Goal: Contribute content

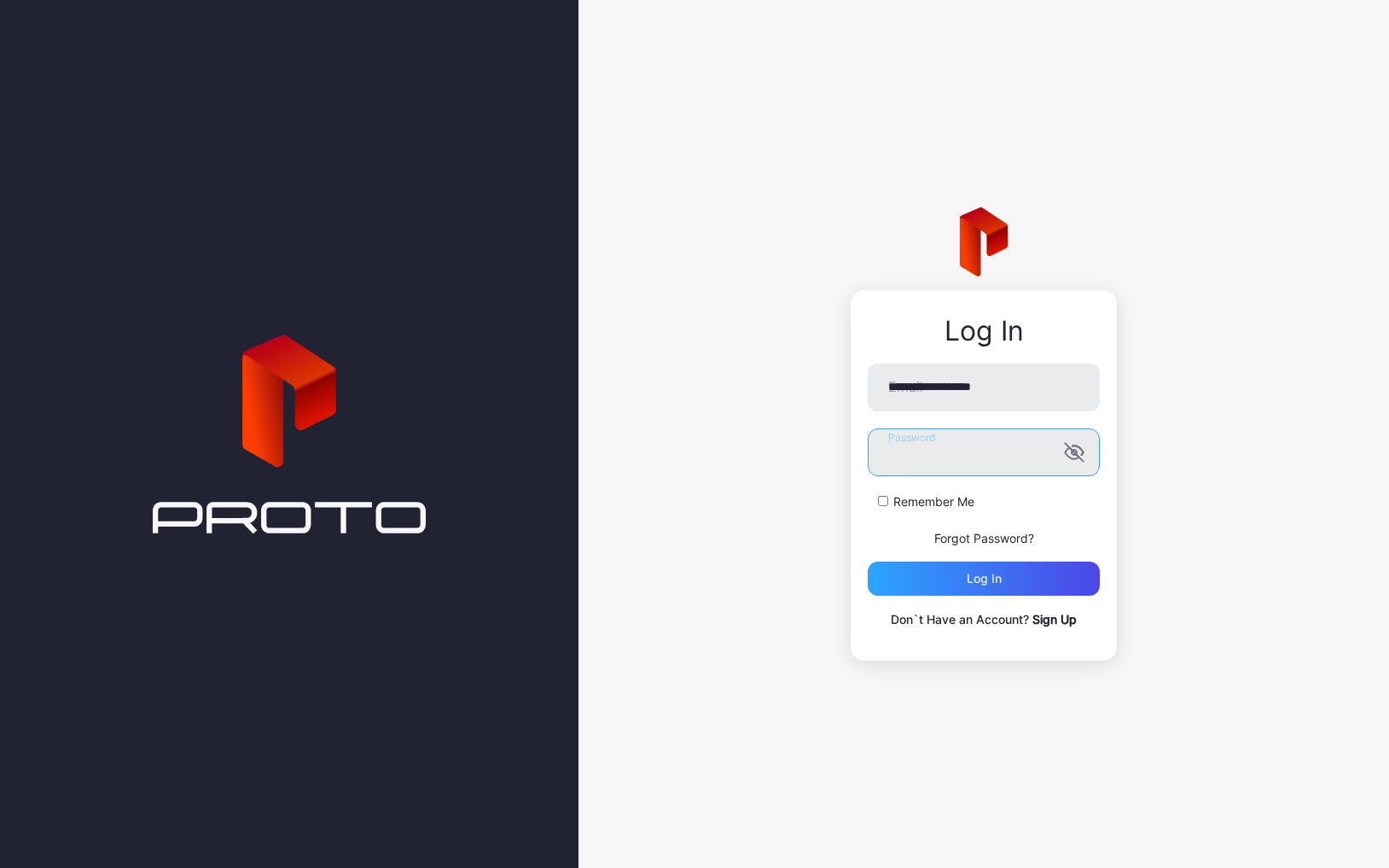
click at [984, 578] on button "Log in" at bounding box center [984, 579] width 232 height 34
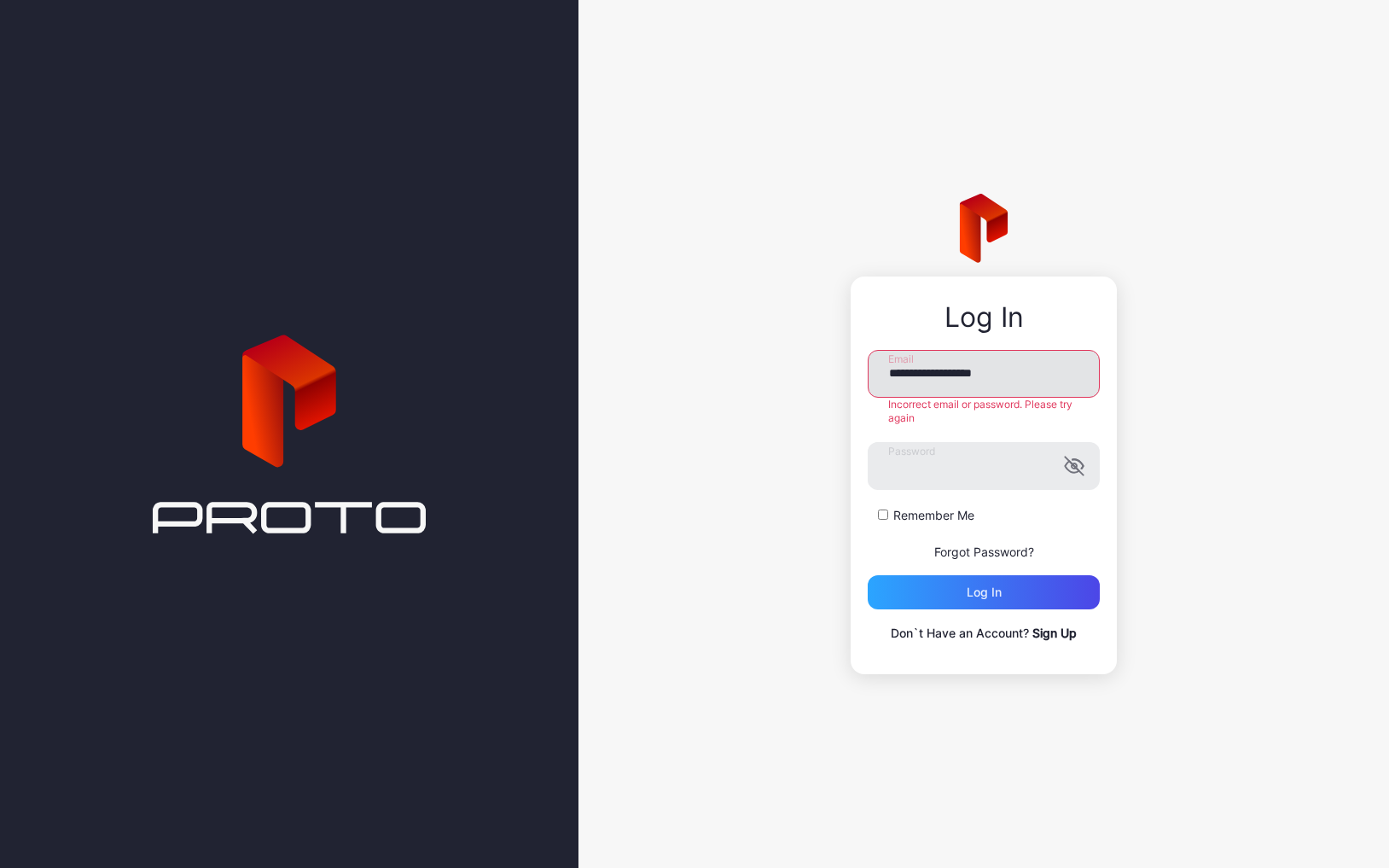
click at [1001, 392] on input "**********" at bounding box center [984, 374] width 232 height 47
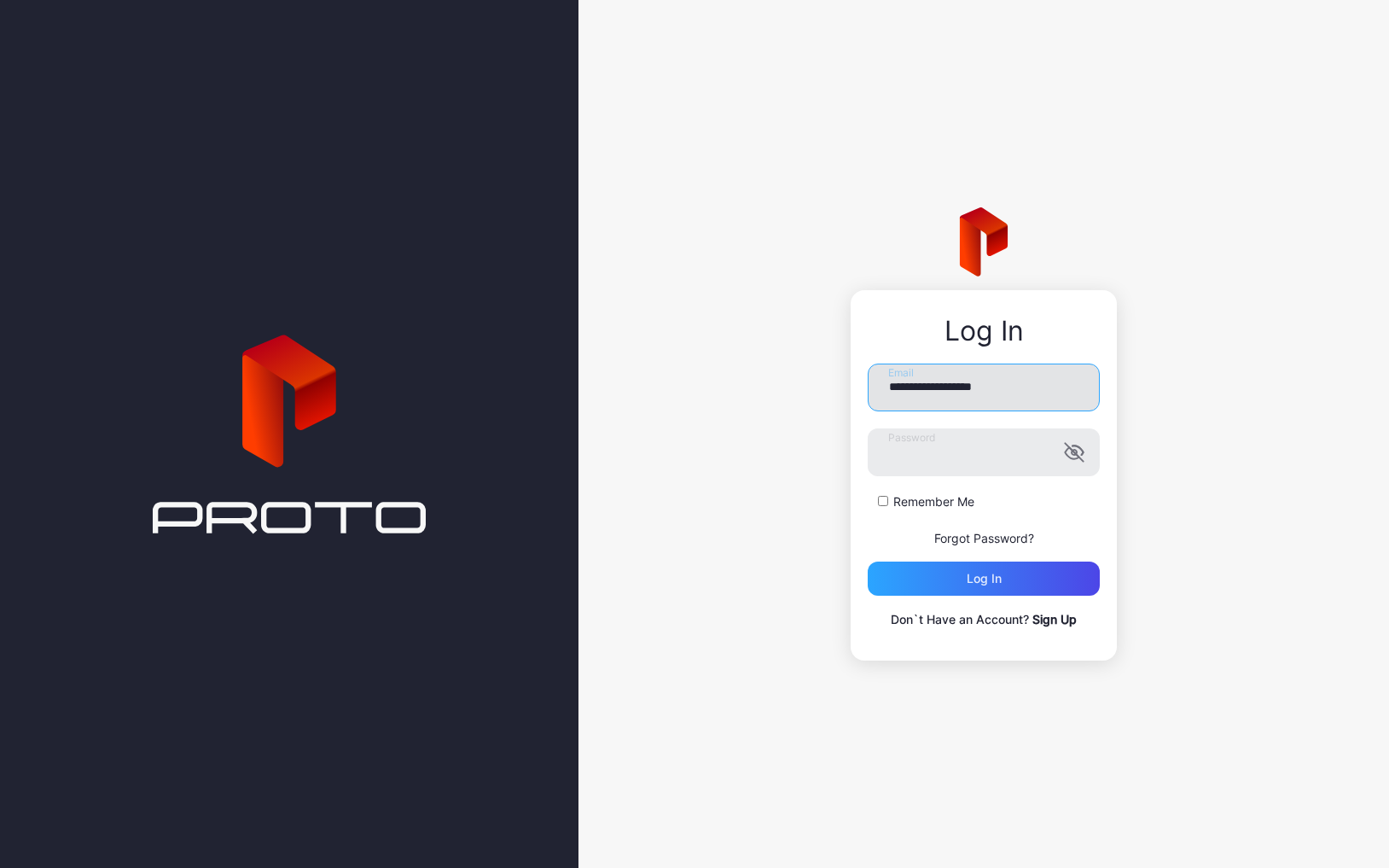
type input "**********"
click at [1021, 569] on div "Log in" at bounding box center [984, 579] width 232 height 34
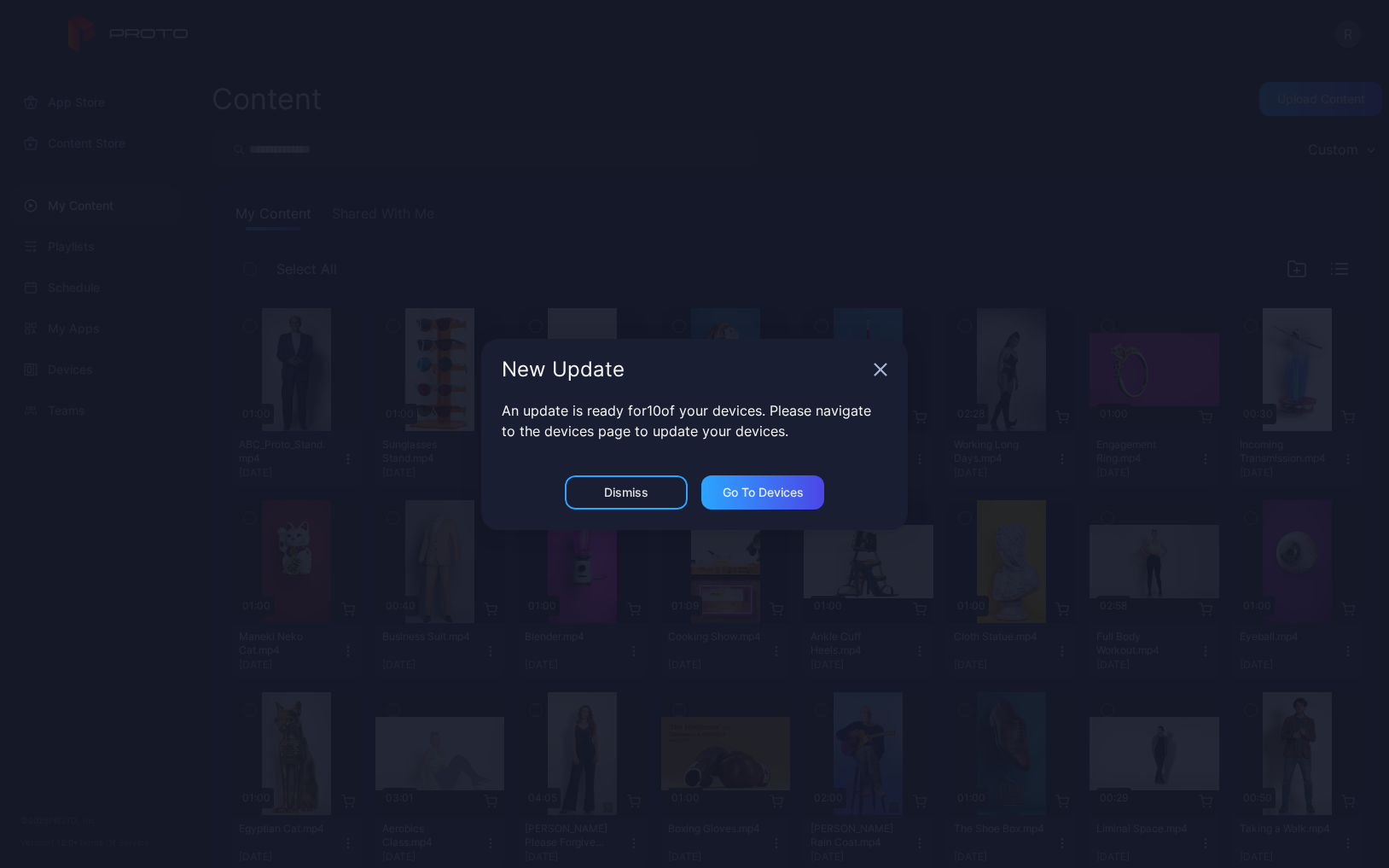
click at [658, 485] on div "Dismiss" at bounding box center [625, 492] width 122 height 34
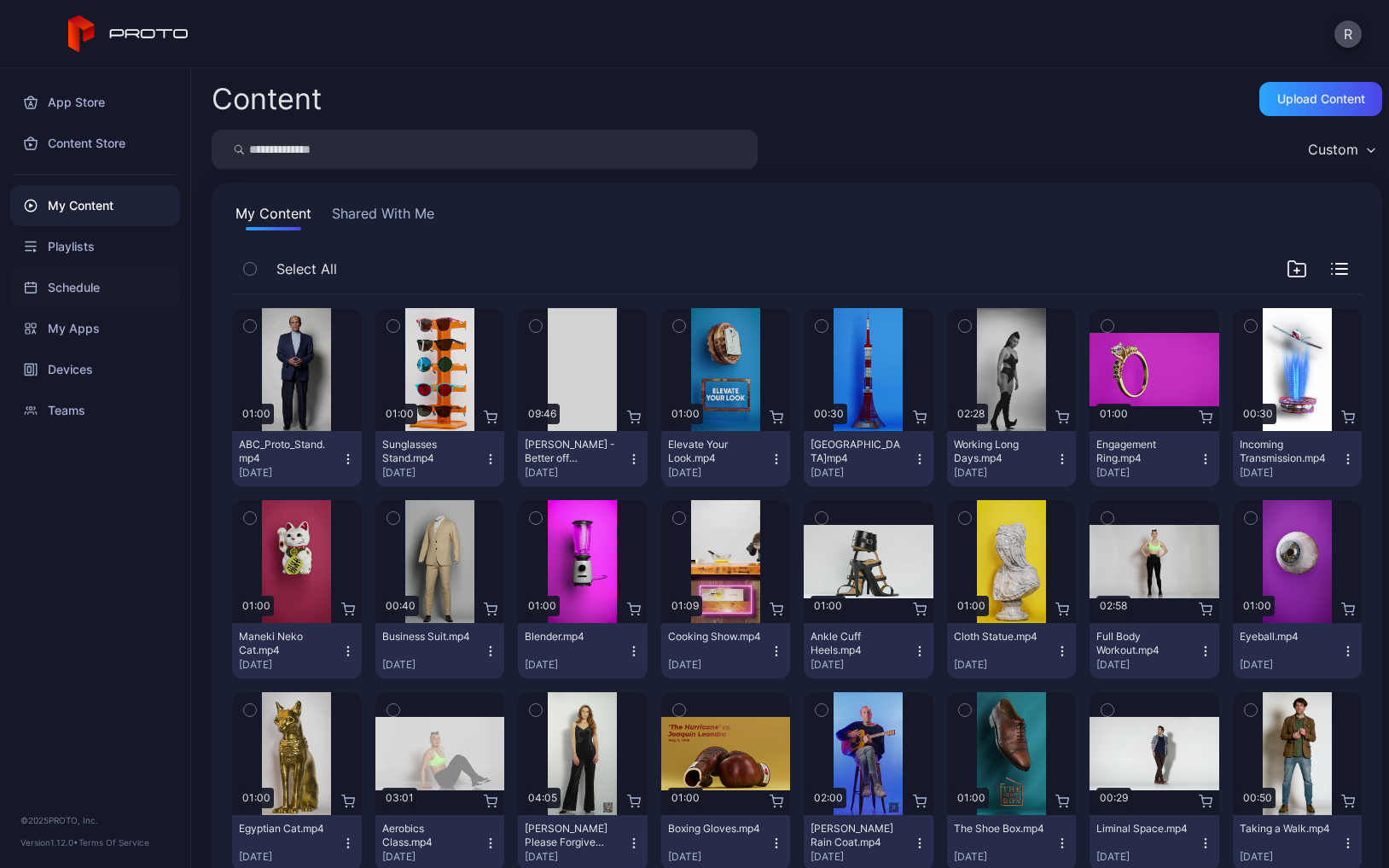
click at [76, 286] on div "Schedule" at bounding box center [95, 286] width 170 height 41
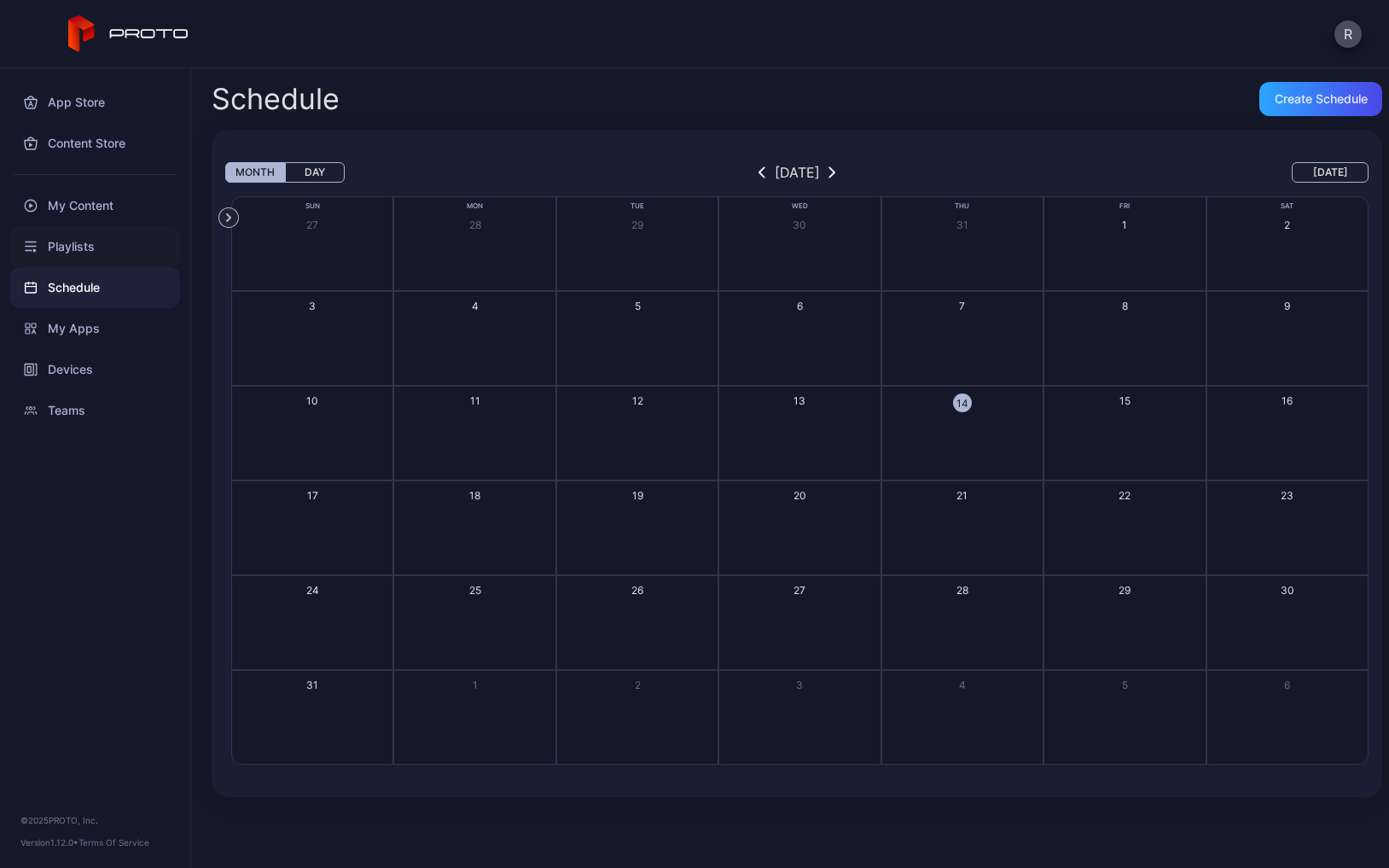
click at [72, 245] on div "Playlists" at bounding box center [95, 246] width 170 height 41
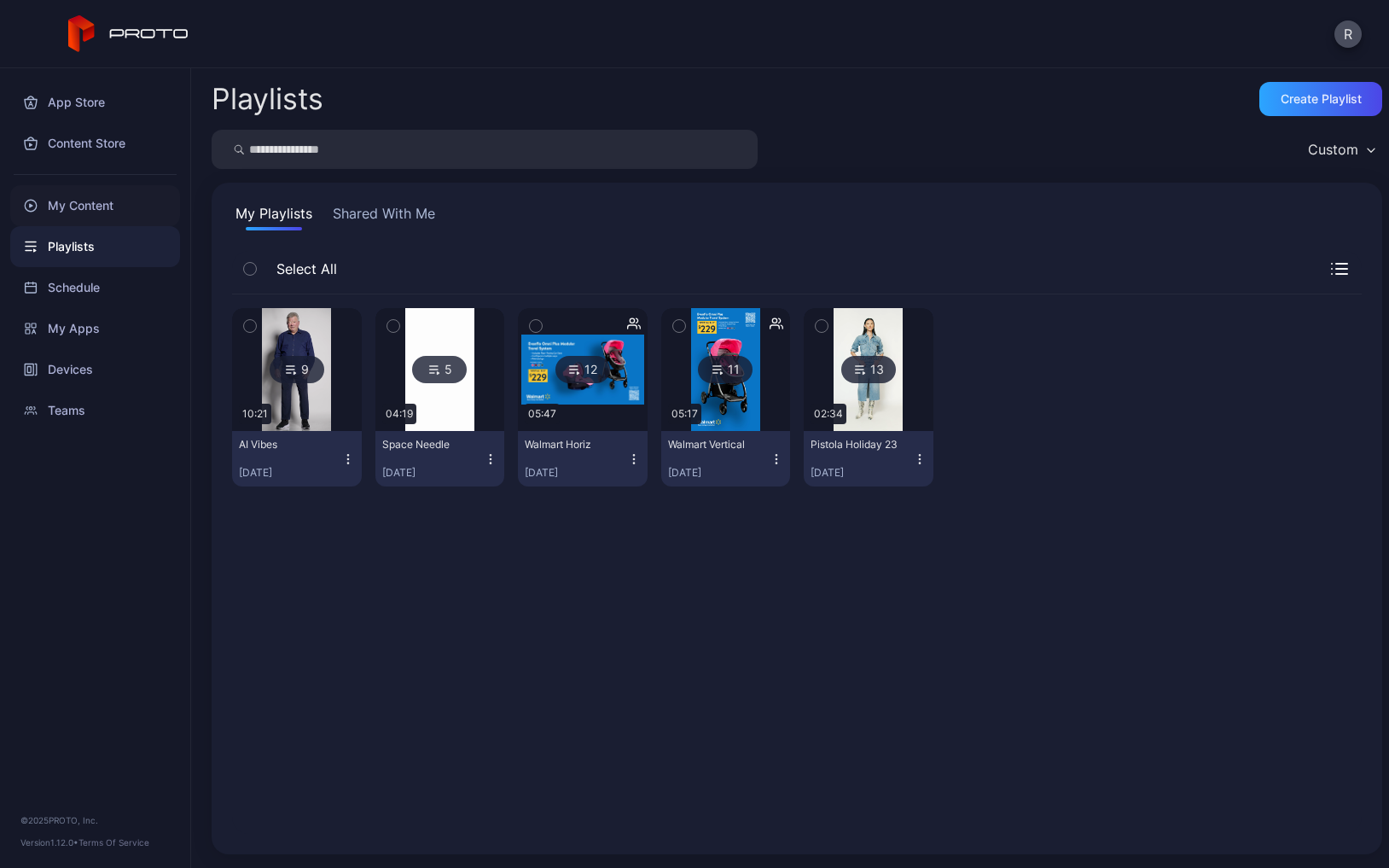
click at [82, 206] on div "My Content" at bounding box center [95, 205] width 170 height 41
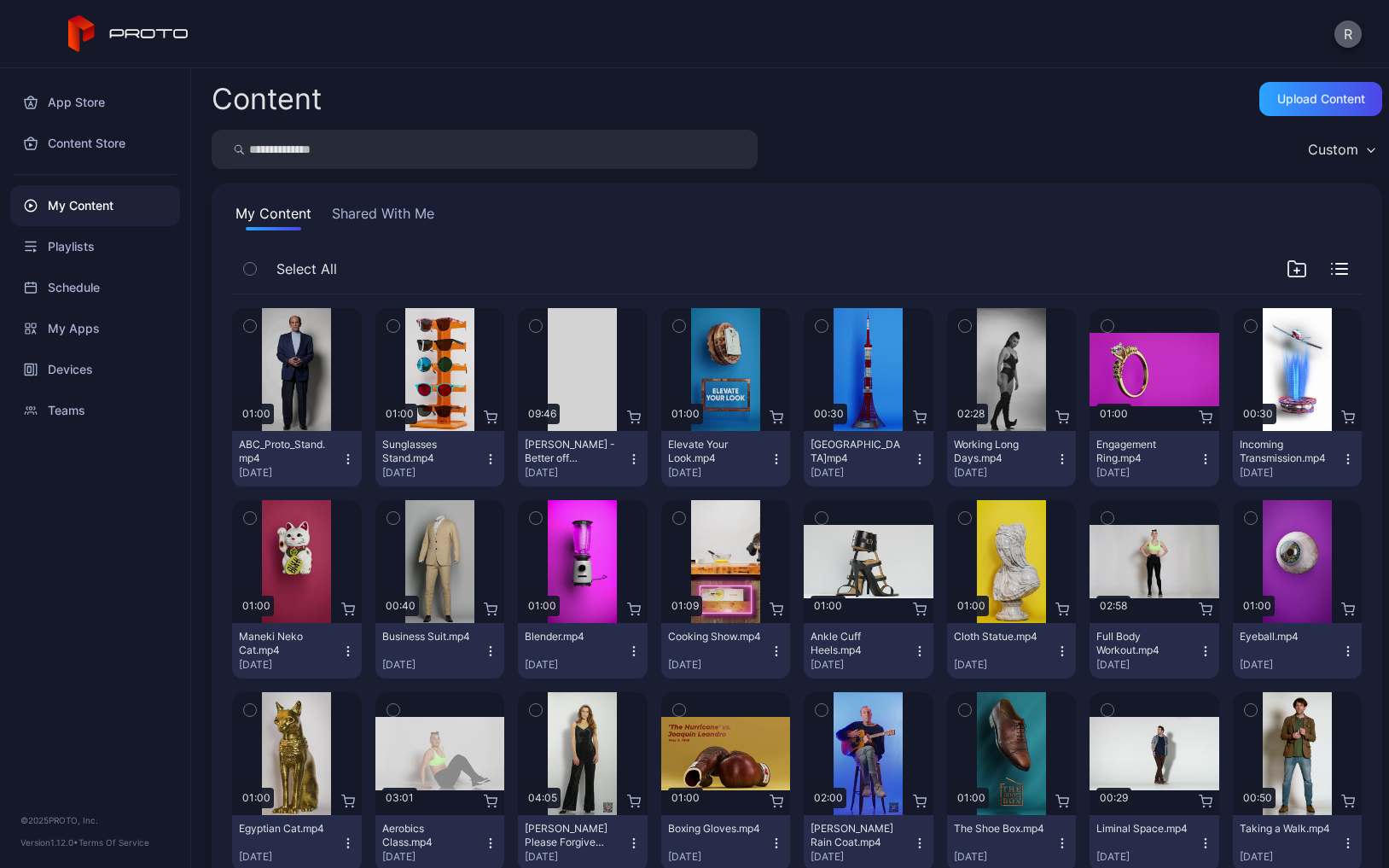
click at [1350, 35] on button "R" at bounding box center [1347, 34] width 28 height 28
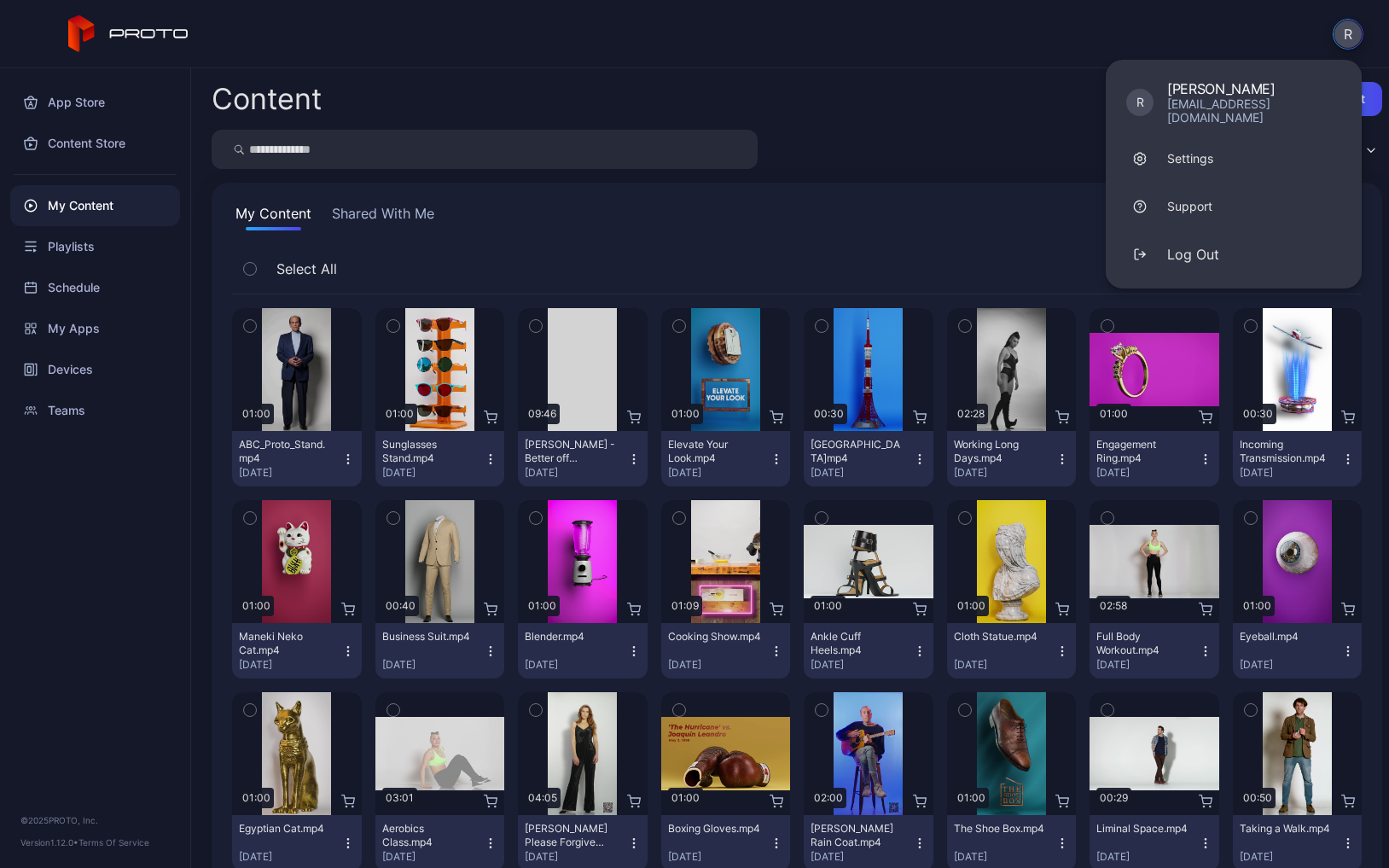
click at [1350, 35] on button "R" at bounding box center [1348, 34] width 30 height 30
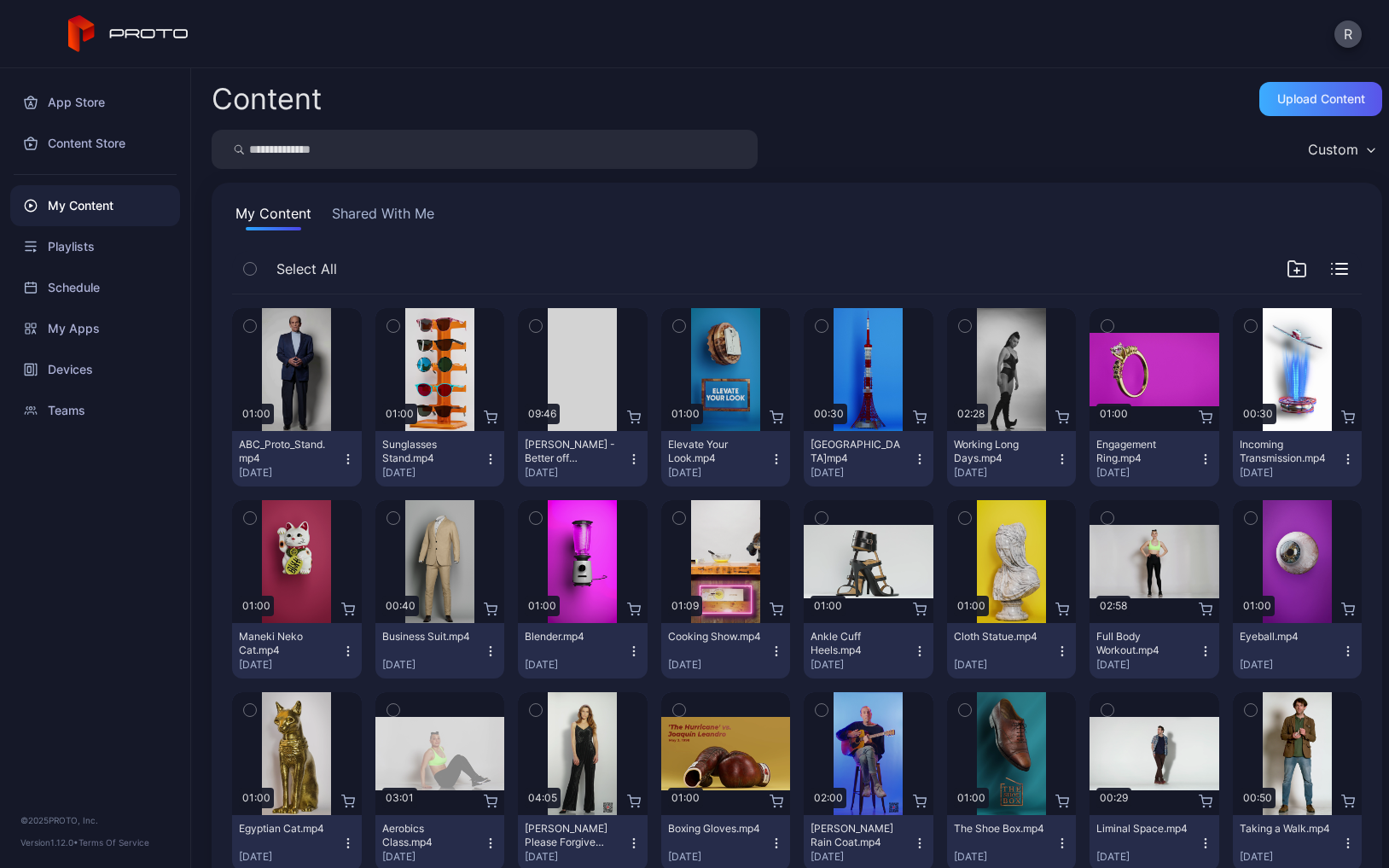
click at [1296, 102] on div "Upload Content" at bounding box center [1321, 99] width 88 height 13
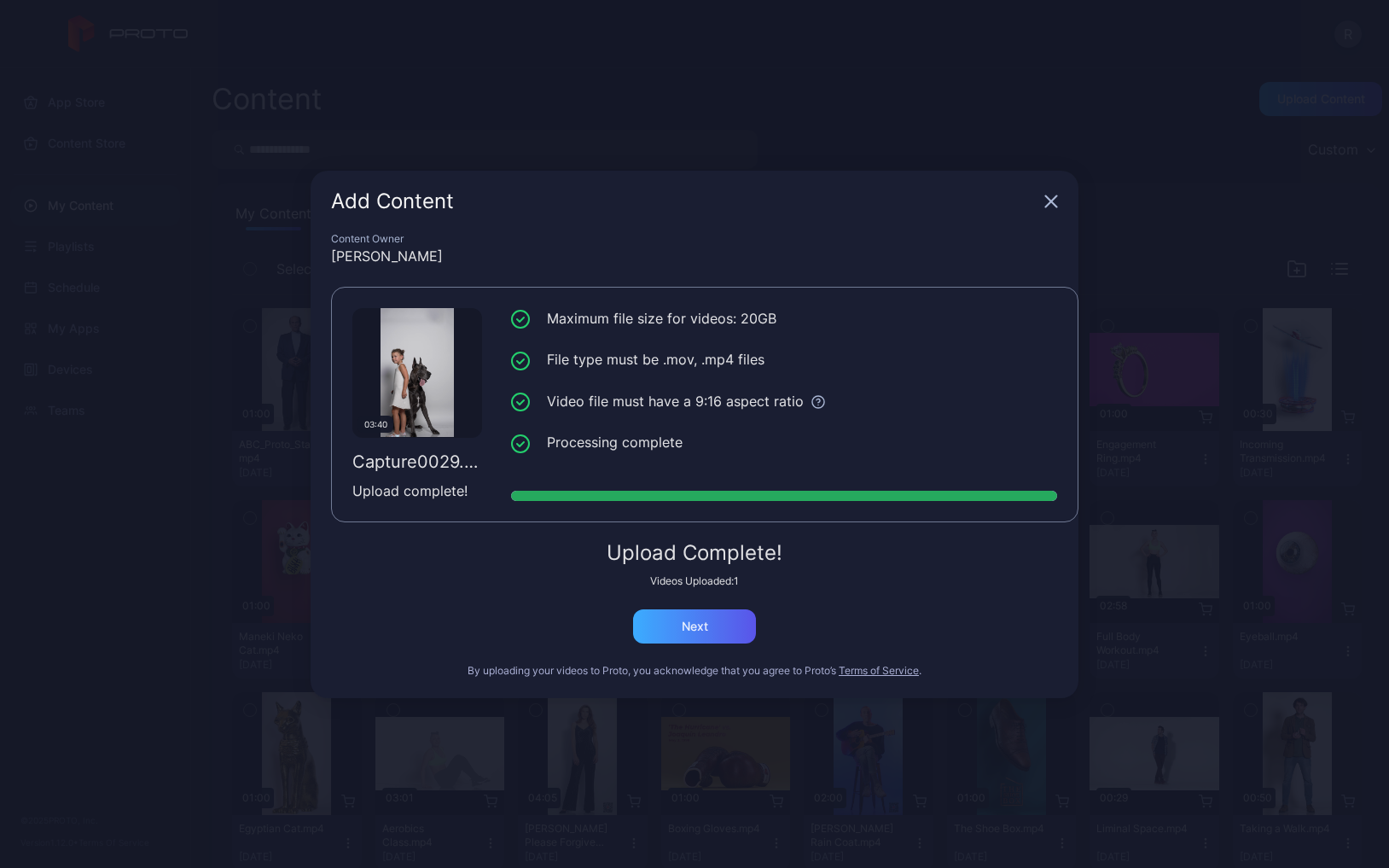
click at [731, 625] on div "Next" at bounding box center [694, 626] width 122 height 34
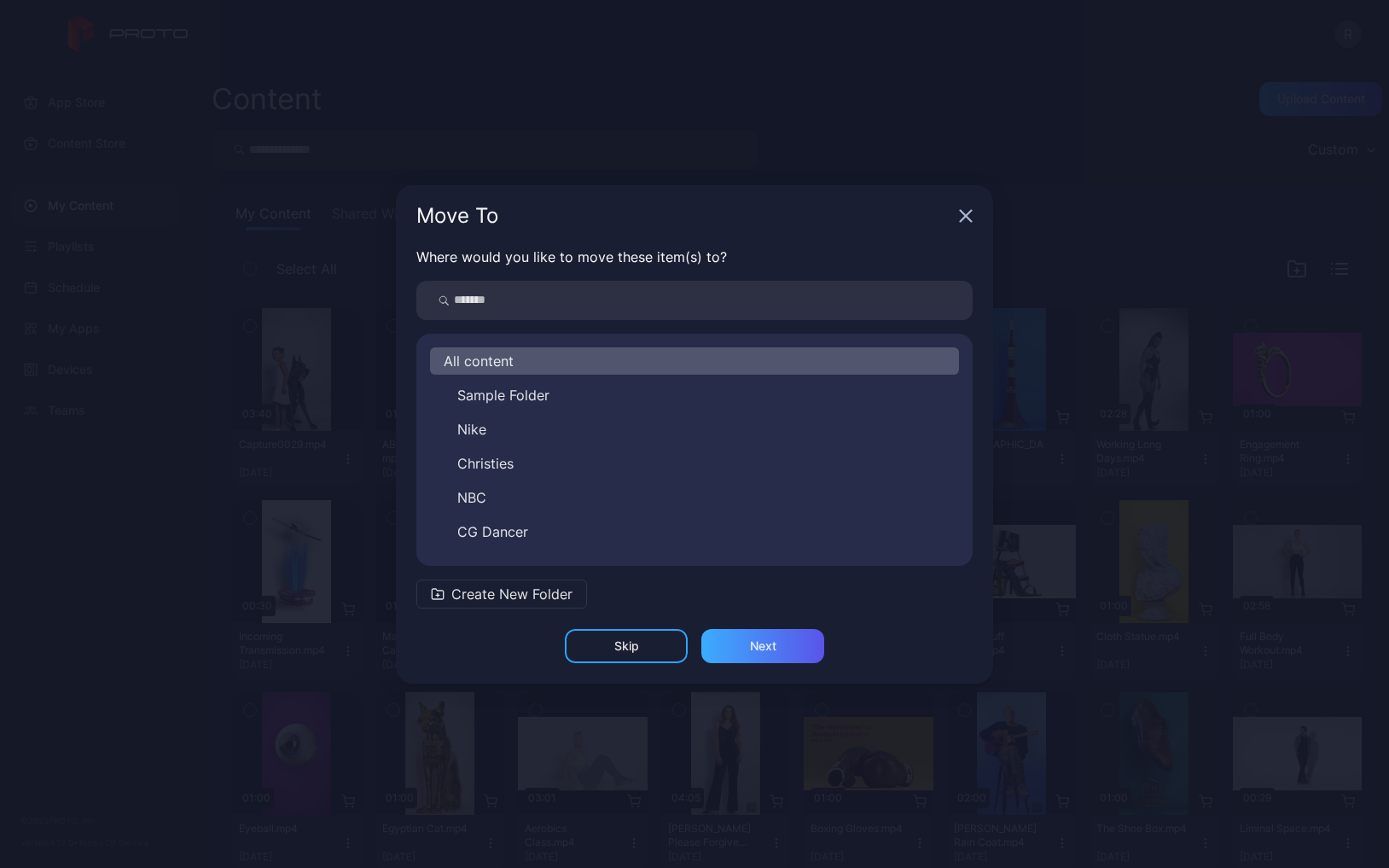
click at [743, 649] on div "Next" at bounding box center [762, 646] width 122 height 34
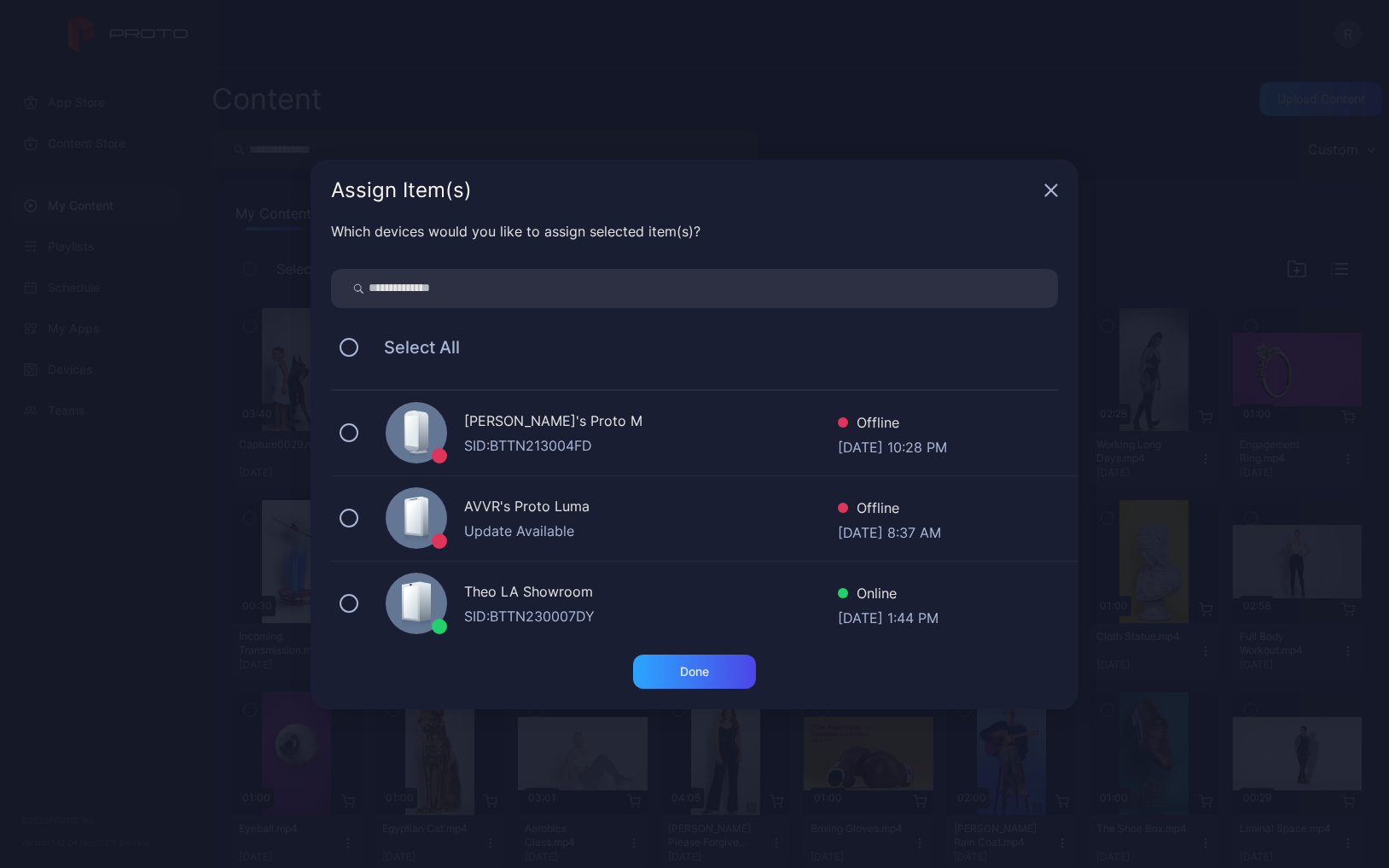
click at [603, 602] on div "Theo LA Showroom" at bounding box center [651, 593] width 374 height 25
click at [530, 413] on div "[PERSON_NAME]'s Proto M" at bounding box center [651, 423] width 374 height 25
click at [658, 665] on div "Done" at bounding box center [694, 672] width 122 height 34
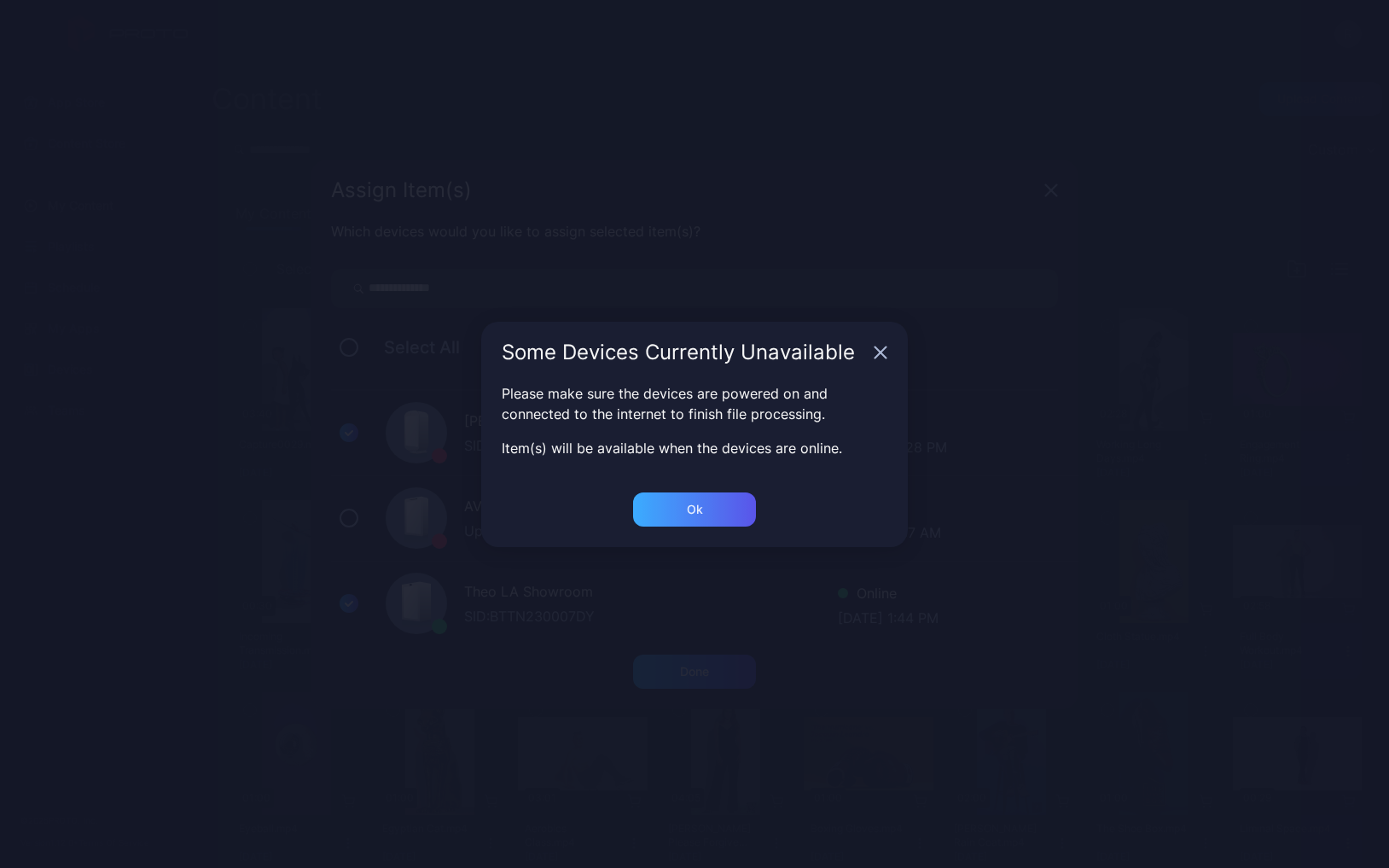
click at [701, 665] on div "Ok" at bounding box center [694, 672] width 29 height 13
